Goal: Communication & Community: Share content

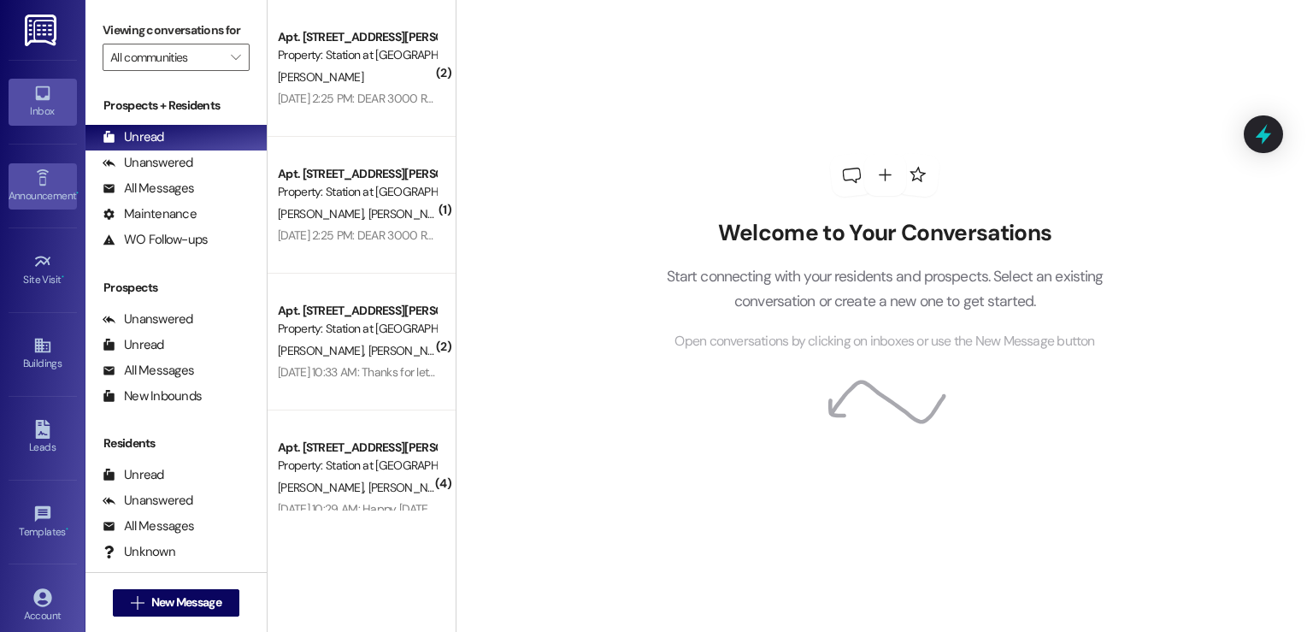
click at [24, 196] on div "Announcement •" at bounding box center [42, 195] width 85 height 17
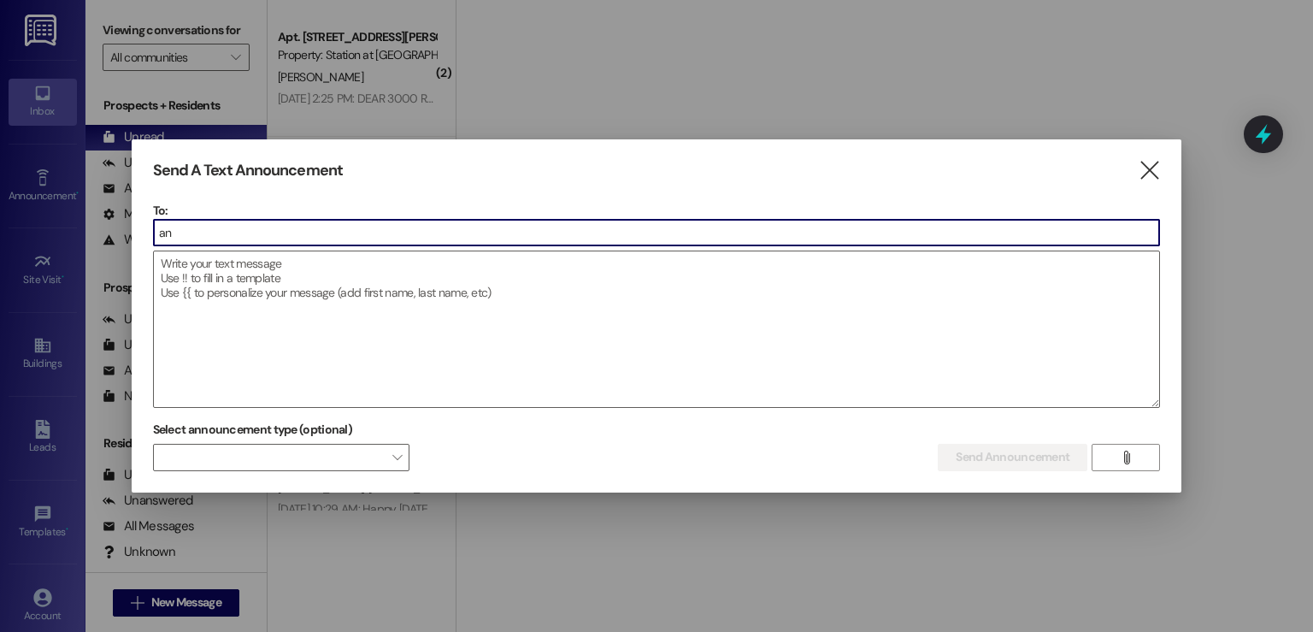
type input "a"
type input "commu"
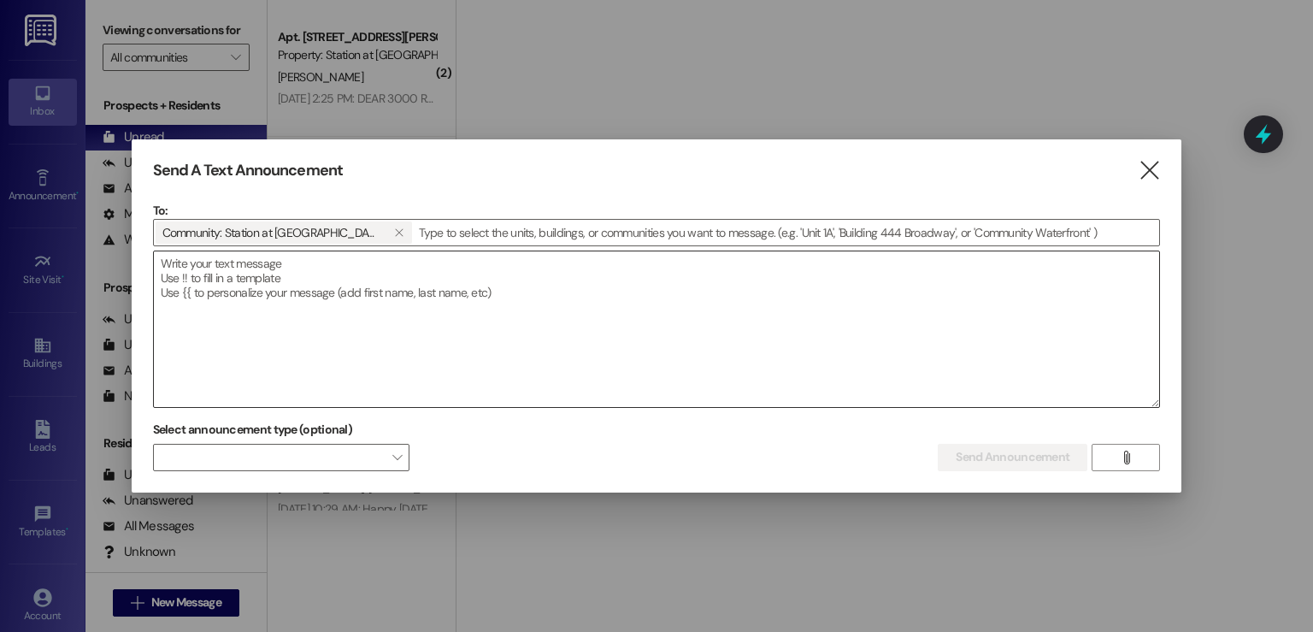
click at [197, 273] on textarea at bounding box center [657, 329] width 1006 height 156
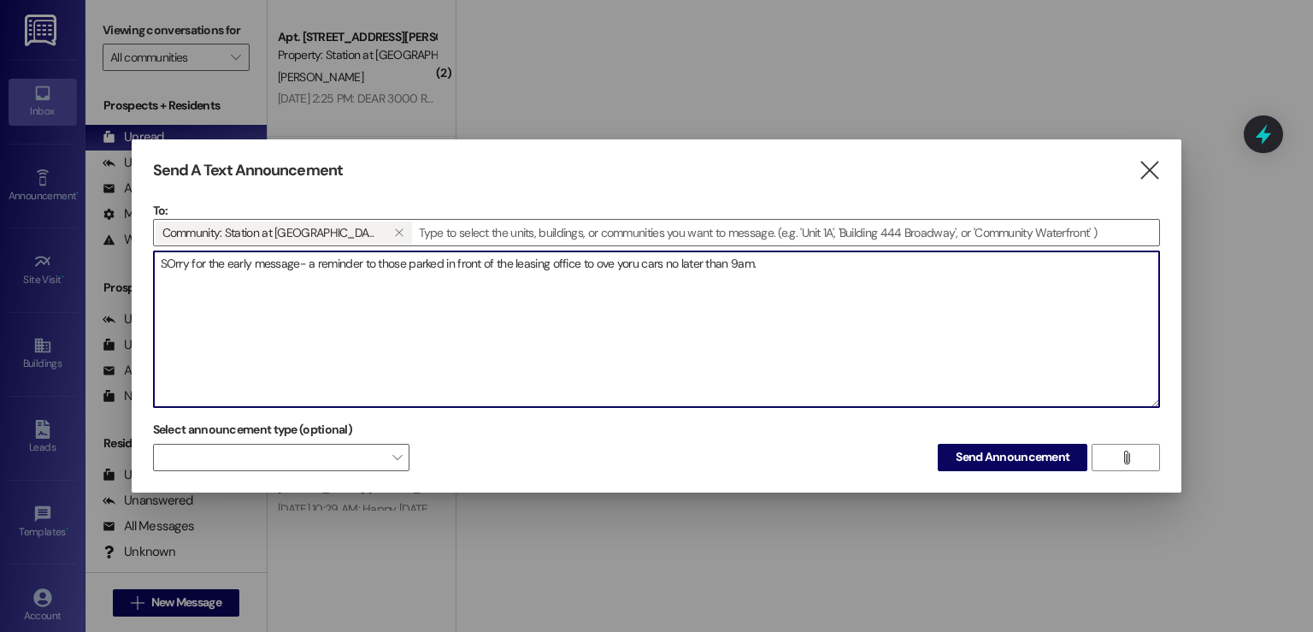
click at [596, 259] on textarea "SOrry for the early message- a reminder to those parked in front of the leasing…" at bounding box center [657, 329] width 1006 height 156
click at [813, 258] on textarea "SOrry for the early message- a reminder to those parked in front of the leasing…" at bounding box center [657, 329] width 1006 height 156
click at [168, 262] on textarea "SOrry for the early message- a reminder to those parked in front of the leasing…" at bounding box center [657, 329] width 1006 height 156
click at [820, 268] on textarea "Sorry for the early message- a reminder to those parked in front of the leasing…" at bounding box center [657, 329] width 1006 height 156
drag, startPoint x: 594, startPoint y: 269, endPoint x: 626, endPoint y: 267, distance: 31.7
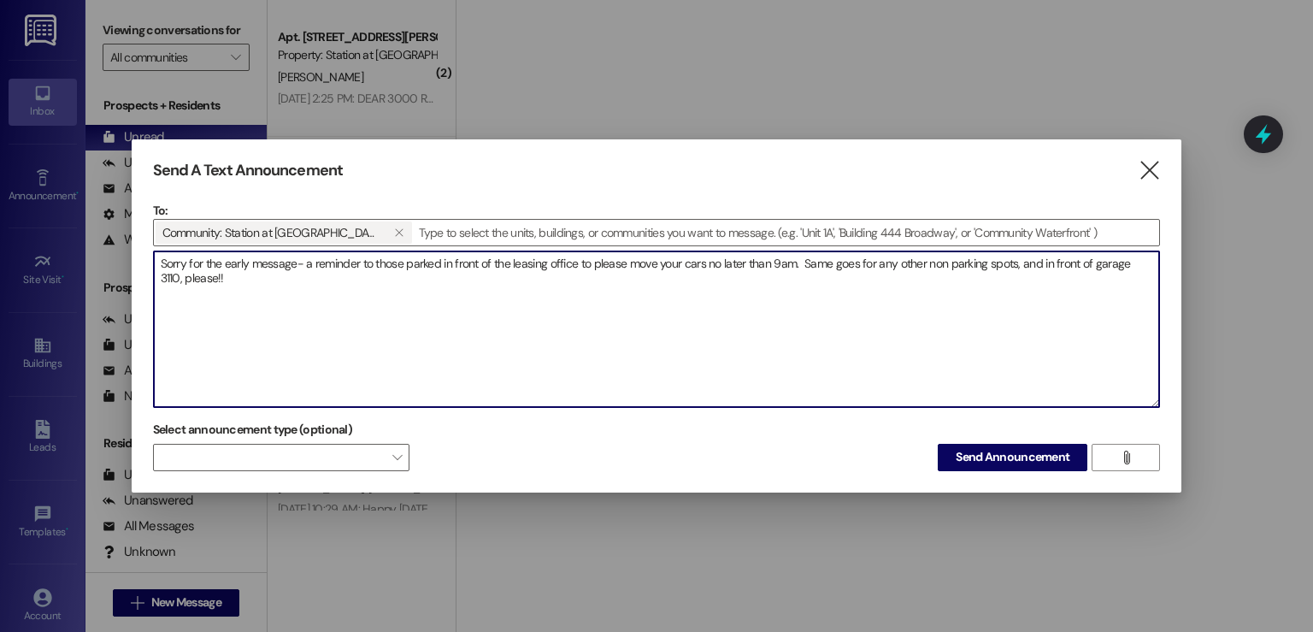
click at [626, 267] on textarea "Sorry for the early message- a reminder to those parked in front of the leasing…" at bounding box center [657, 329] width 1006 height 156
drag, startPoint x: 215, startPoint y: 277, endPoint x: 210, endPoint y: 269, distance: 9.2
click at [214, 275] on textarea "Sorry for the early message- a reminder to those parked in front of the leasing…" at bounding box center [657, 329] width 1006 height 156
type textarea "Sorry for the early message- a reminder to those parked in front of the leasing…"
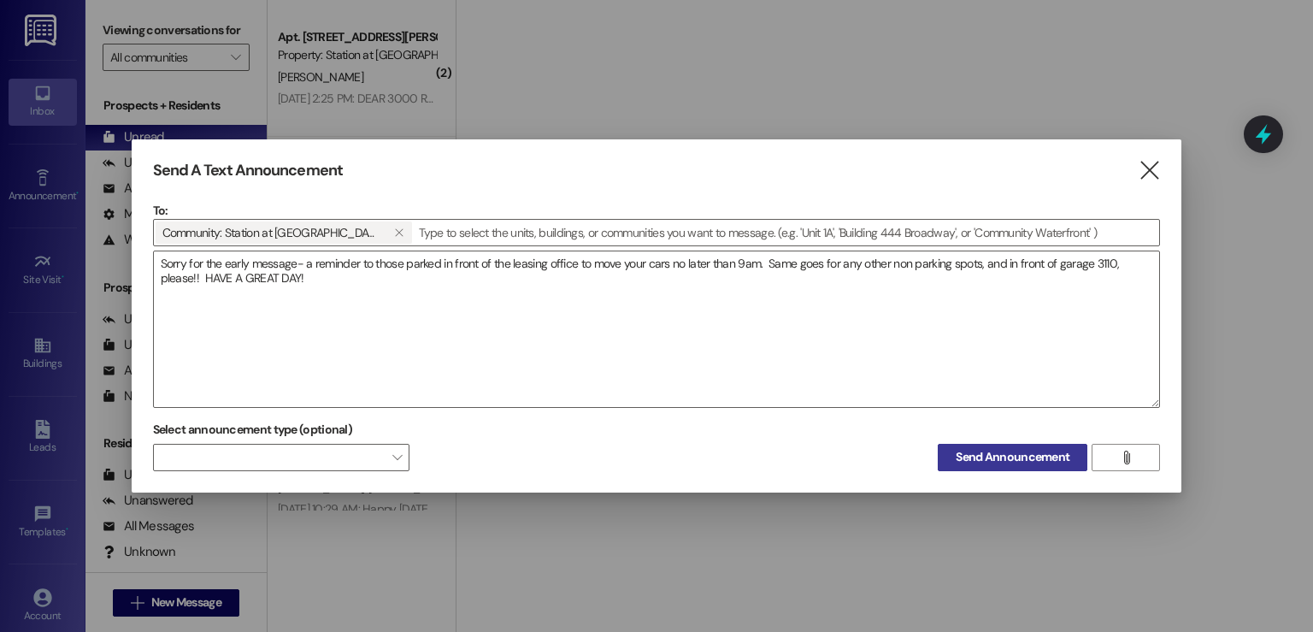
click at [1066, 459] on span "Send Announcement" at bounding box center [1012, 457] width 114 height 18
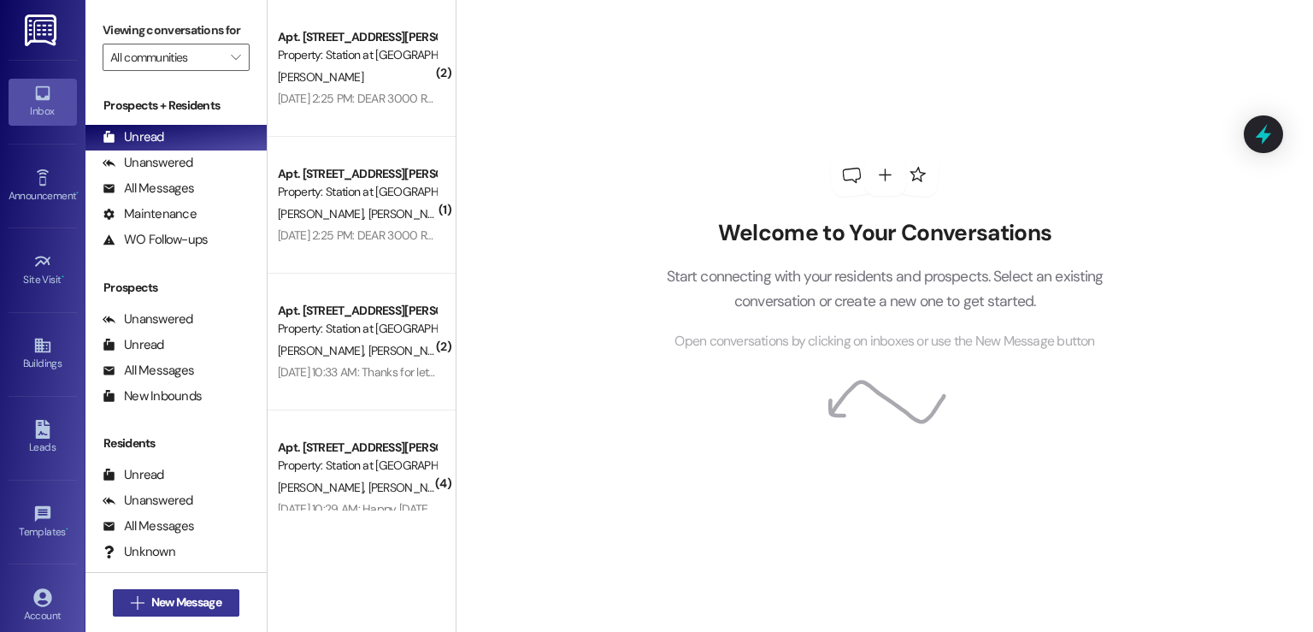
click at [196, 607] on span "New Message" at bounding box center [186, 602] width 70 height 18
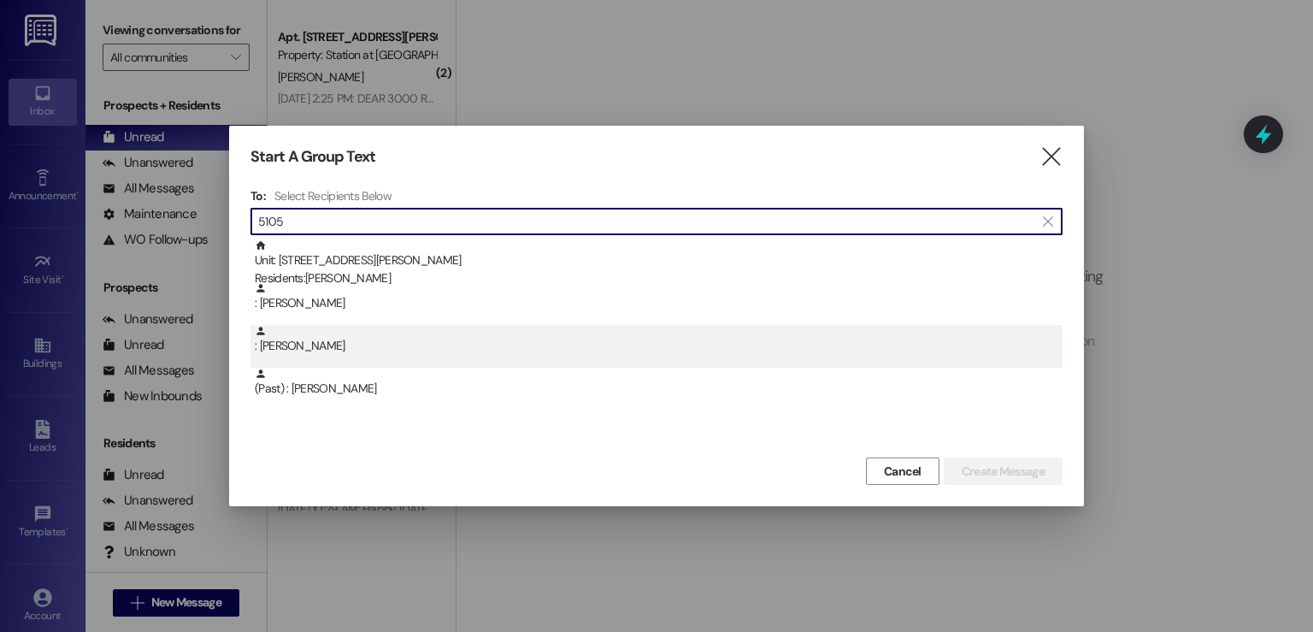
type input "5105"
click at [391, 339] on div ": [PERSON_NAME]" at bounding box center [659, 340] width 808 height 30
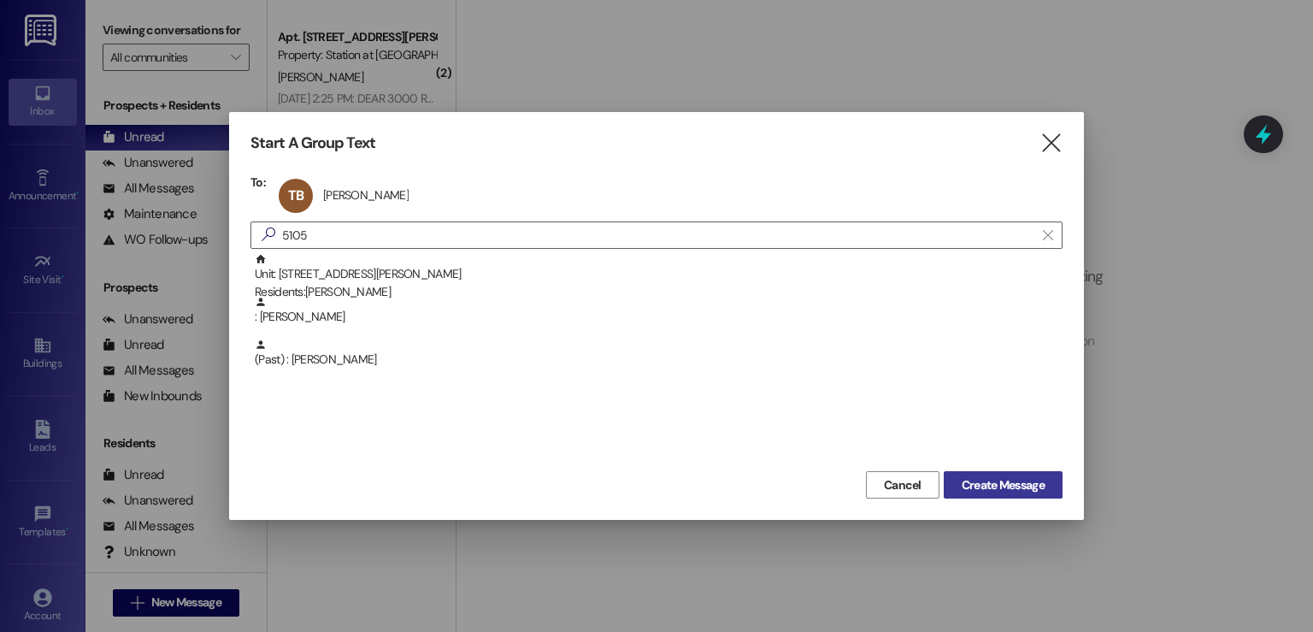
click at [958, 487] on span "Create Message" at bounding box center [1003, 485] width 90 height 18
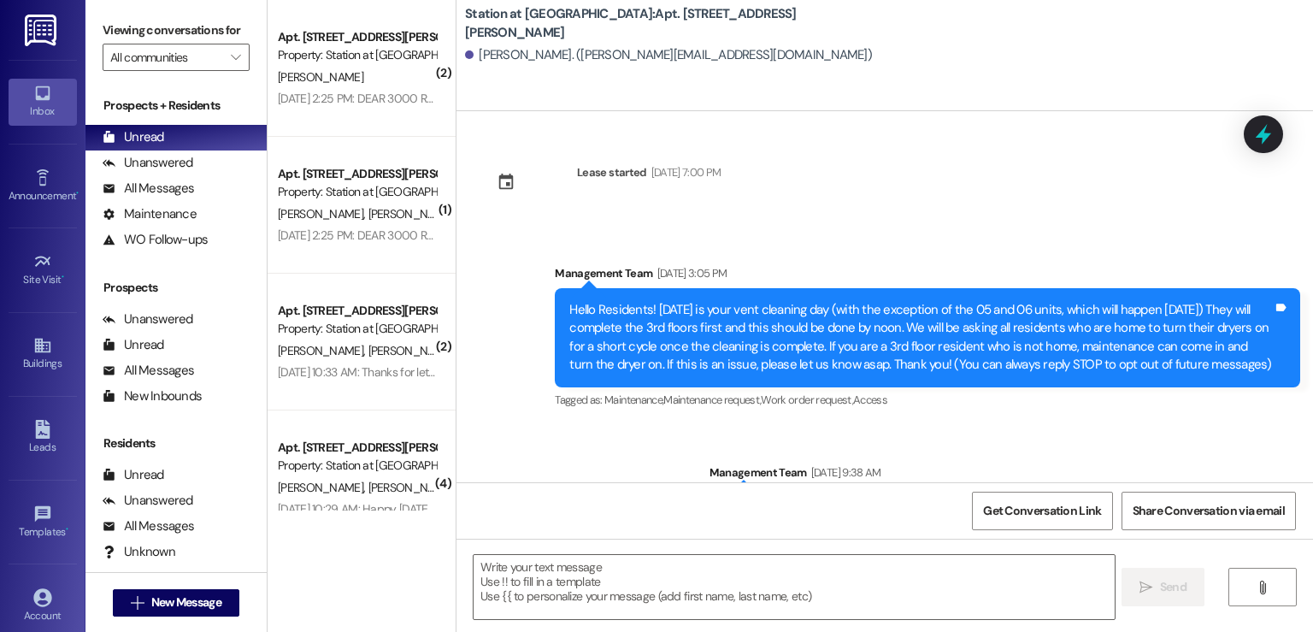
scroll to position [20835, 0]
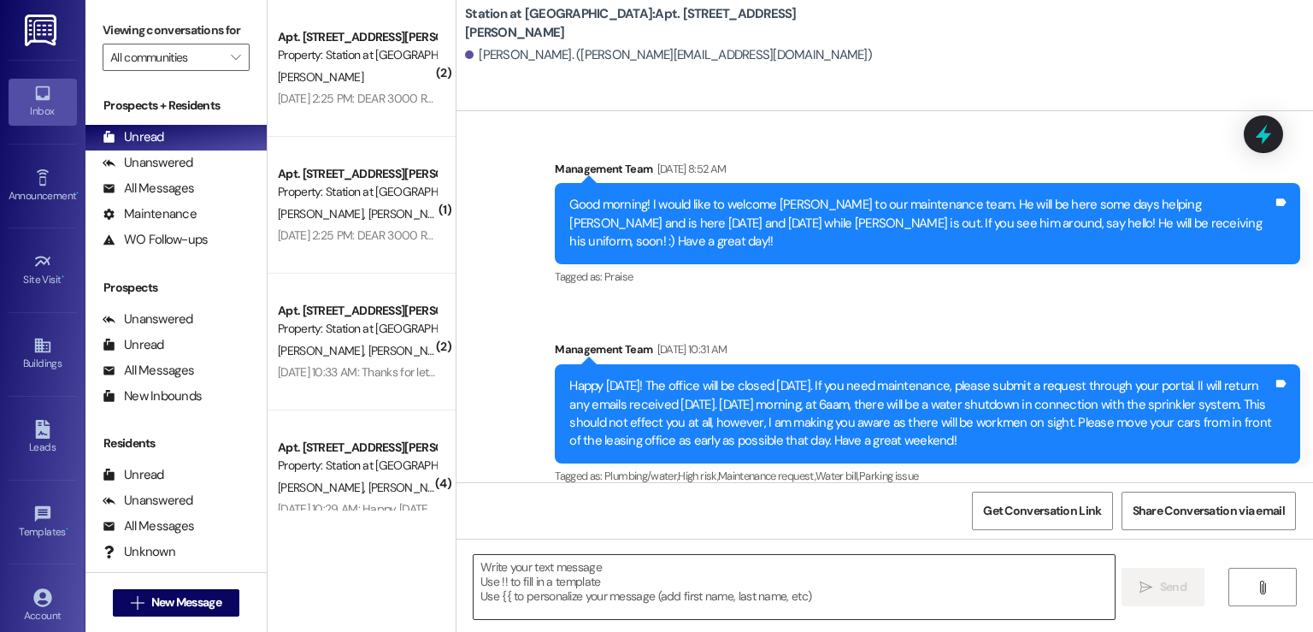
click at [532, 579] on textarea at bounding box center [793, 587] width 640 height 64
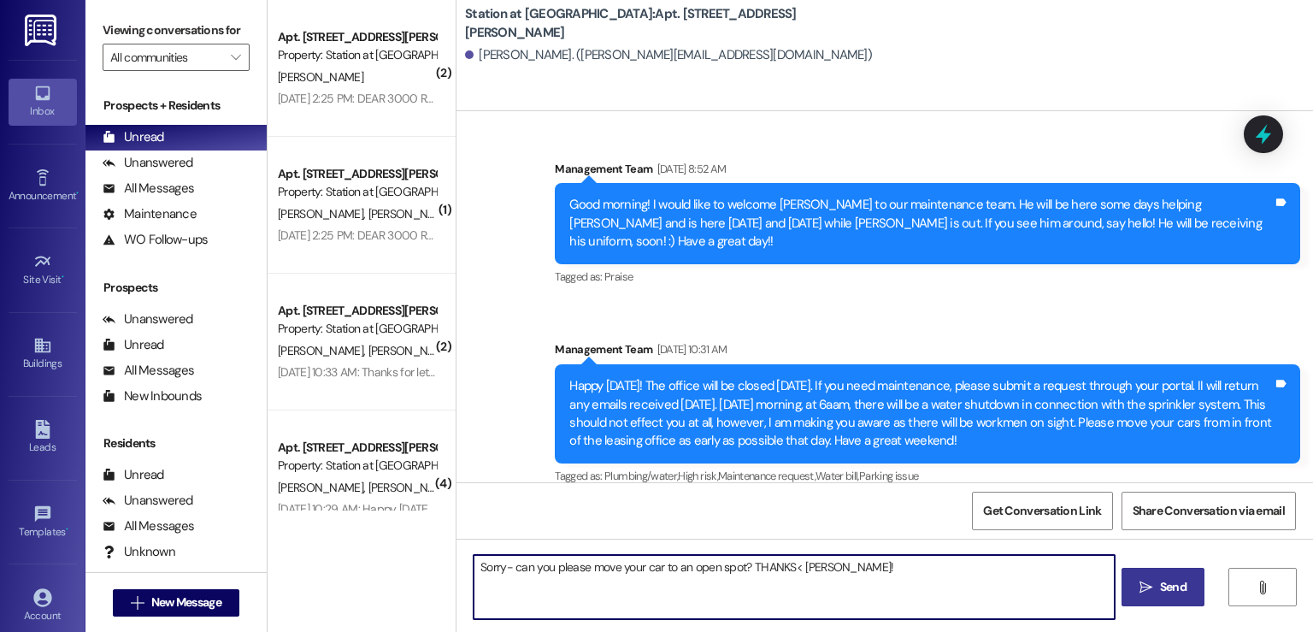
type textarea "Sorry- can you please move your car to an open spot? THANKS< [PERSON_NAME]!"
click at [1169, 593] on span "Send" at bounding box center [1173, 587] width 26 height 18
